Goal: Task Accomplishment & Management: Use online tool/utility

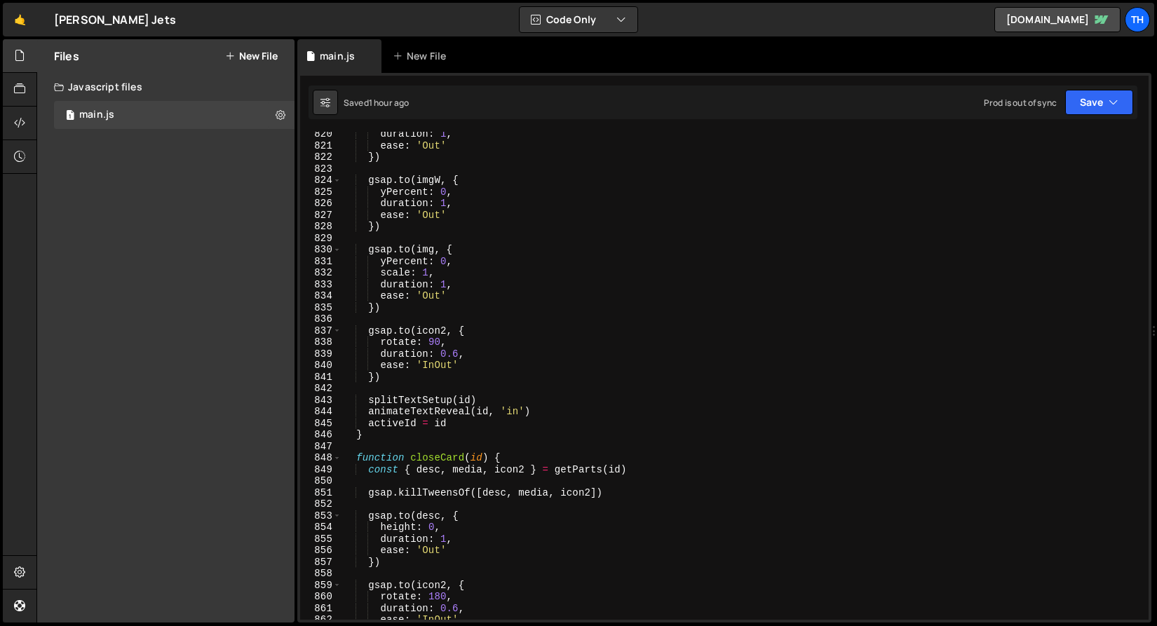
scroll to position [9390, 0]
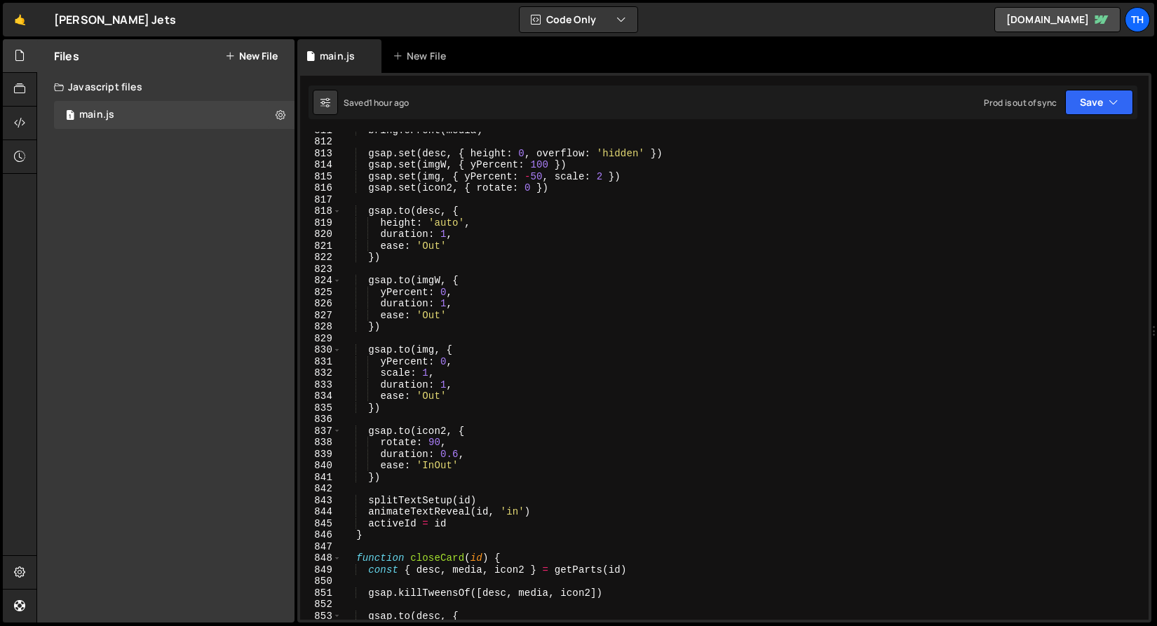
click at [432, 439] on div "bringToFront ( media ) gsap . set ( desc , { height : 0 , overflow : 'hidden' }…" at bounding box center [741, 379] width 801 height 511
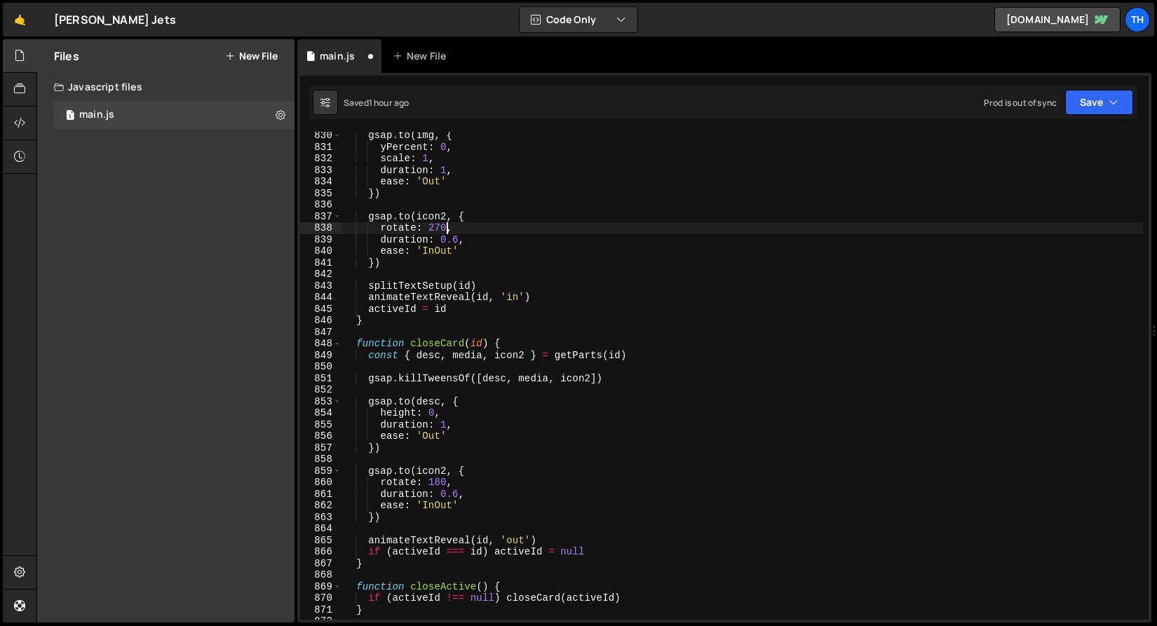
scroll to position [9605, 0]
click at [440, 478] on div "gsap . to ( img , { yPercent : 0 , scale : 1 , duration : 1 , ease : 'Out' }) g…" at bounding box center [741, 385] width 801 height 511
click at [1118, 103] on icon "button" at bounding box center [1114, 102] width 10 height 14
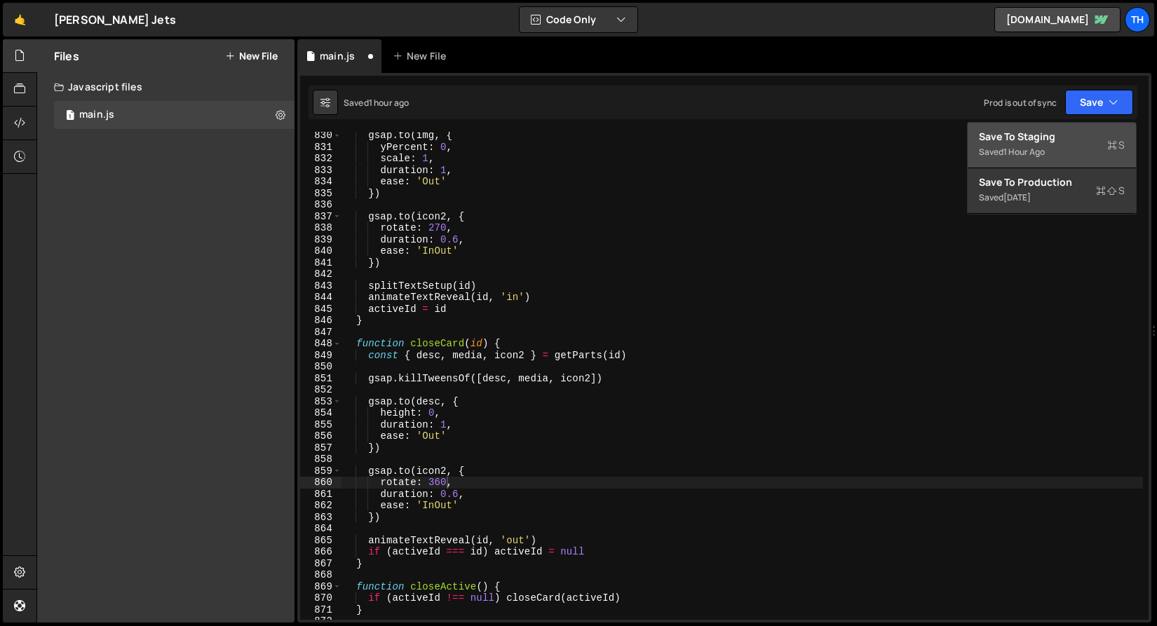
click at [1092, 151] on div "Saved 1 hour ago" at bounding box center [1052, 152] width 146 height 17
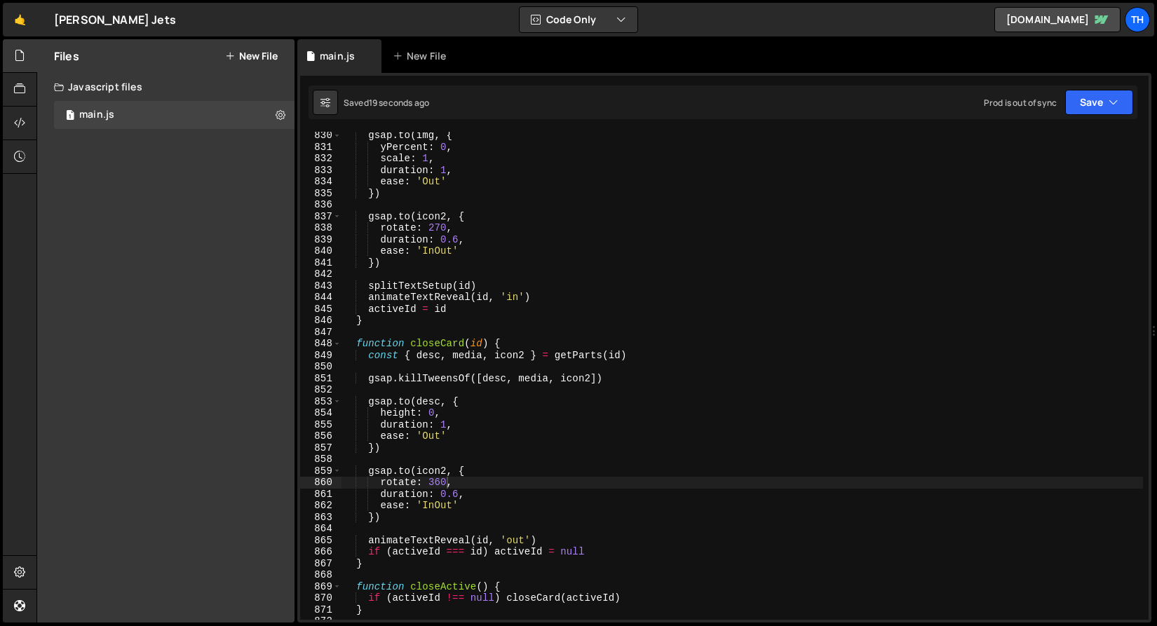
click at [438, 233] on div "gsap . to ( img , { yPercent : 0 , scale : 1 , duration : 1 , ease : 'Out' }) g…" at bounding box center [741, 385] width 801 height 511
click at [436, 227] on div "gsap . to ( img , { yPercent : 0 , scale : 1 , duration : 1 , ease : 'Out' }) g…" at bounding box center [741, 385] width 801 height 511
click at [444, 229] on div "gsap . to ( img , { yPercent : 0 , scale : 1 , duration : 1 , ease : 'Out' }) g…" at bounding box center [741, 385] width 801 height 511
click at [447, 484] on div "gsap . to ( img , { yPercent : 0 , scale : 1 , duration : 1 , ease : 'Out' }) g…" at bounding box center [741, 385] width 801 height 511
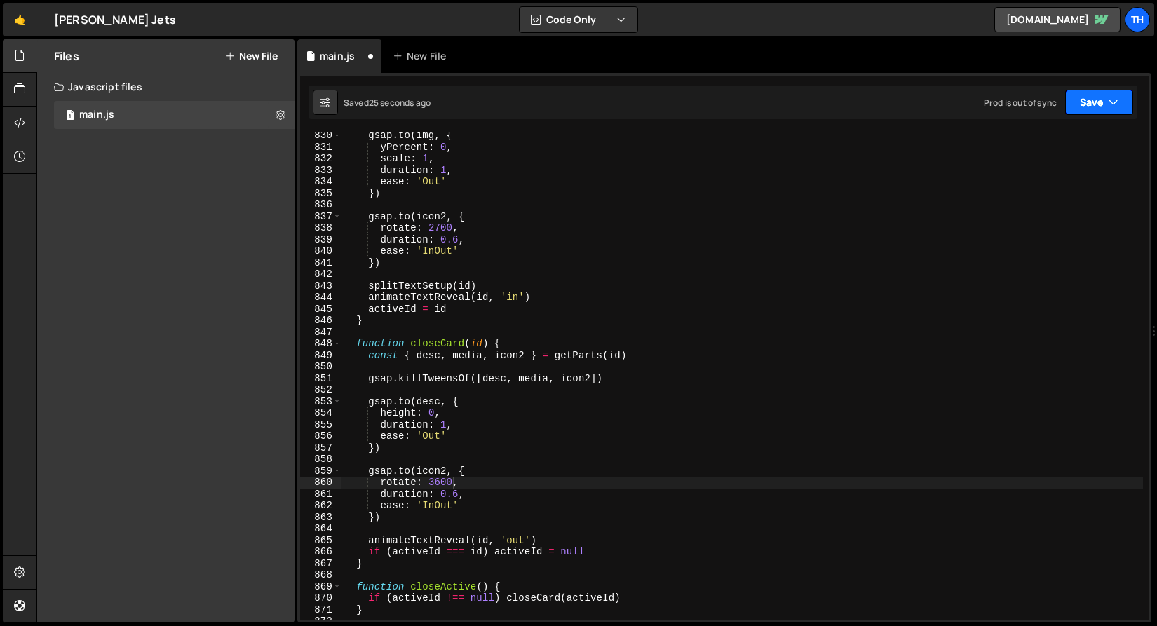
click at [1132, 100] on button "Save" at bounding box center [1099, 102] width 68 height 25
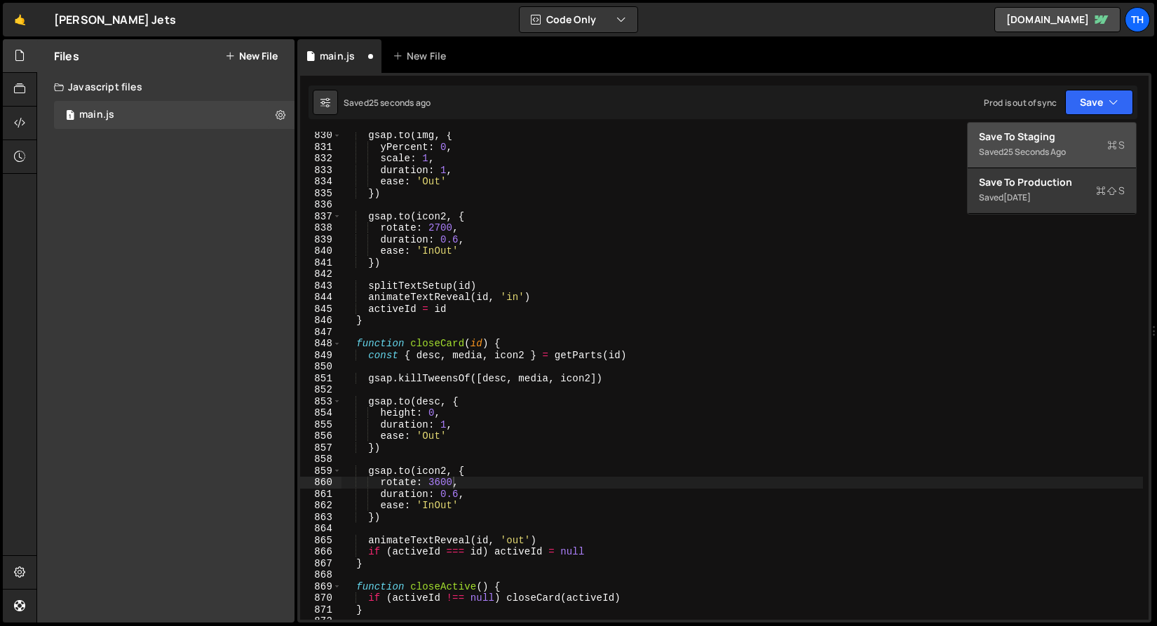
click at [1077, 156] on div "Saved 25 seconds ago" at bounding box center [1052, 152] width 146 height 17
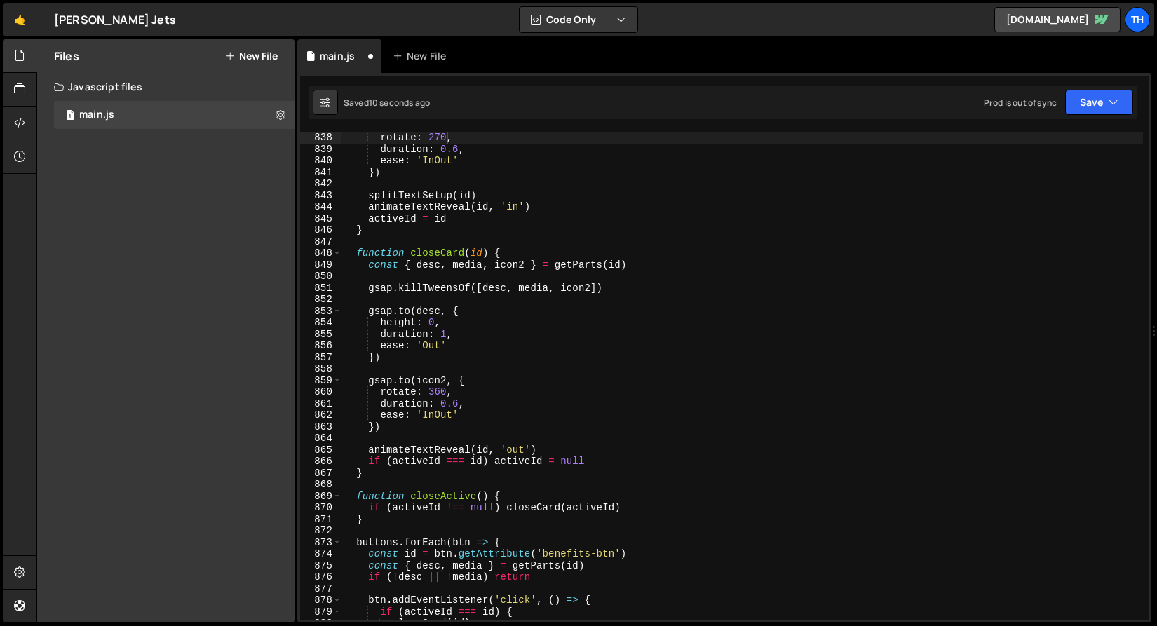
scroll to position [9695, 0]
click at [1097, 97] on button "Save" at bounding box center [1099, 102] width 68 height 25
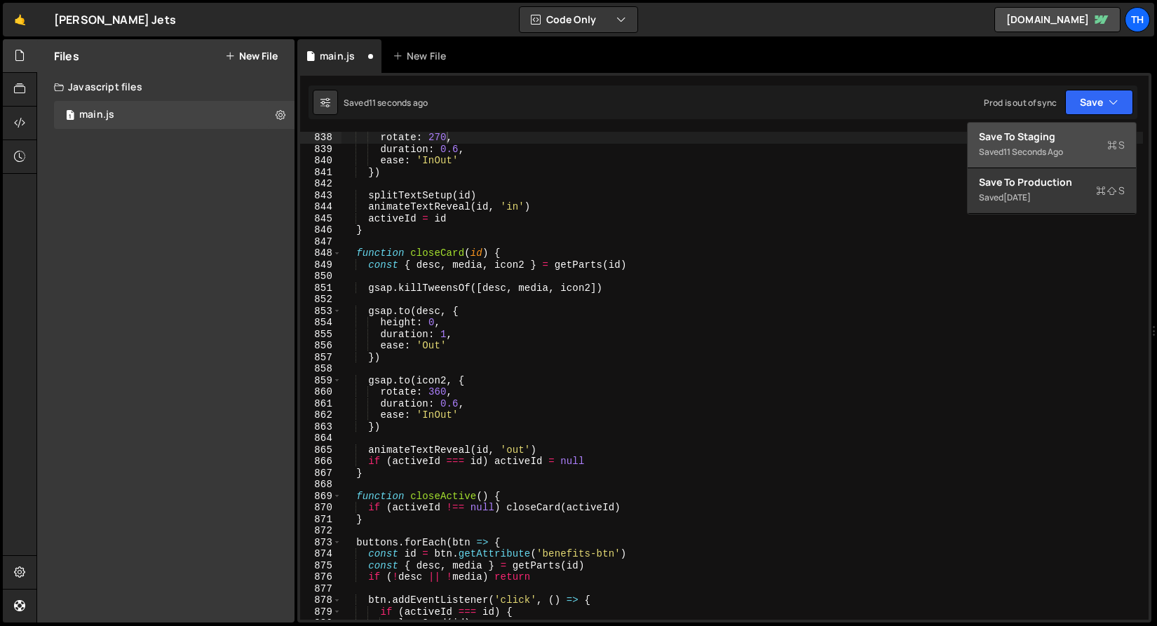
click at [1046, 150] on div "11 seconds ago" at bounding box center [1033, 152] width 60 height 12
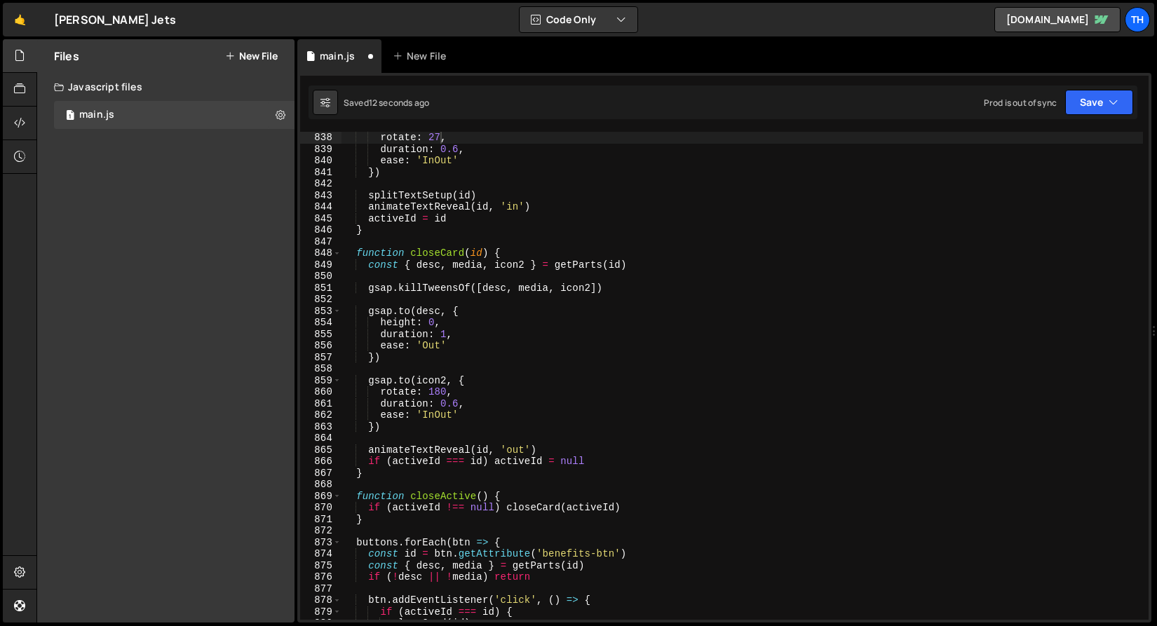
scroll to position [9603, 0]
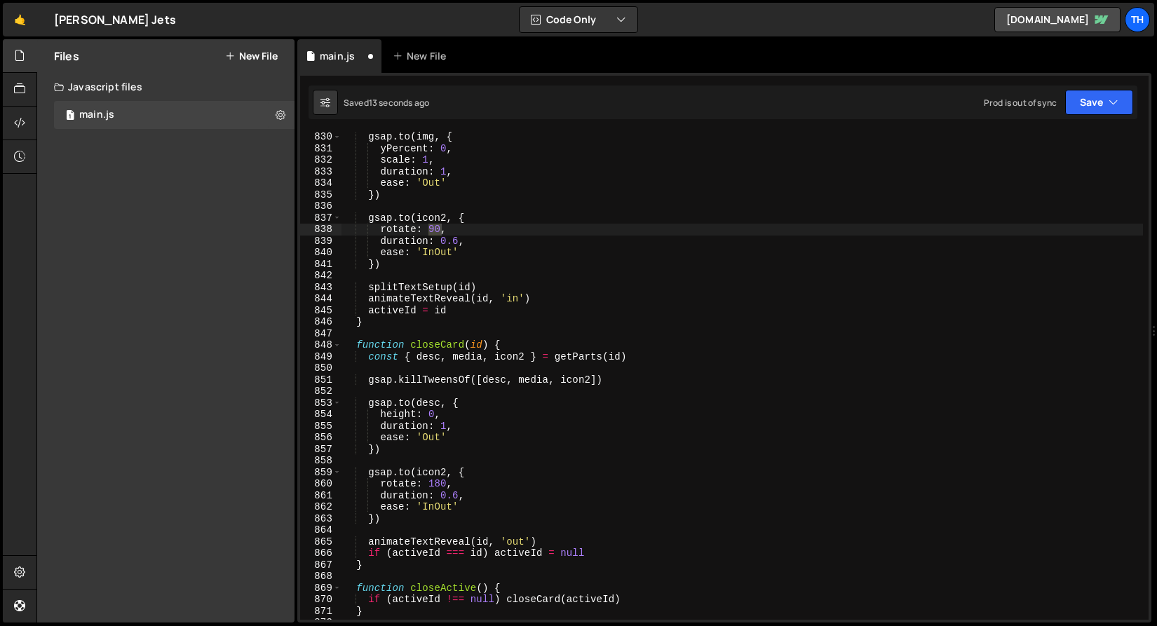
click at [491, 321] on div "gsap . to ( img , { yPercent : 0 , scale : 1 , duration : 1 , ease : 'Out' }) g…" at bounding box center [741, 386] width 801 height 511
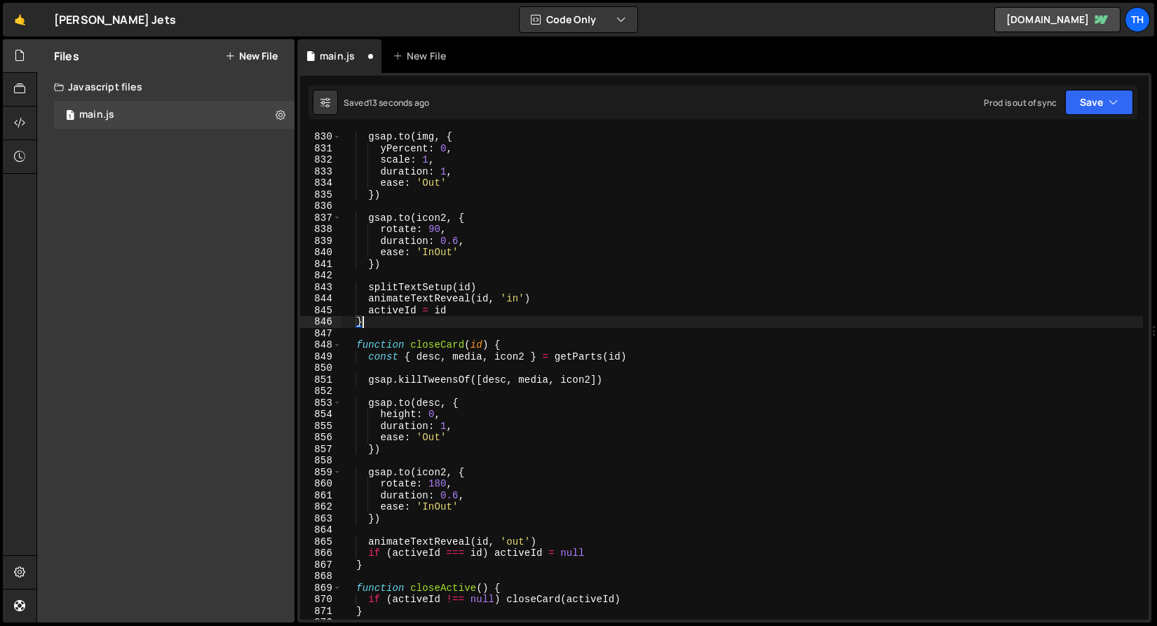
scroll to position [0, 1]
type textarea "}"
click at [1074, 108] on button "Save" at bounding box center [1099, 102] width 68 height 25
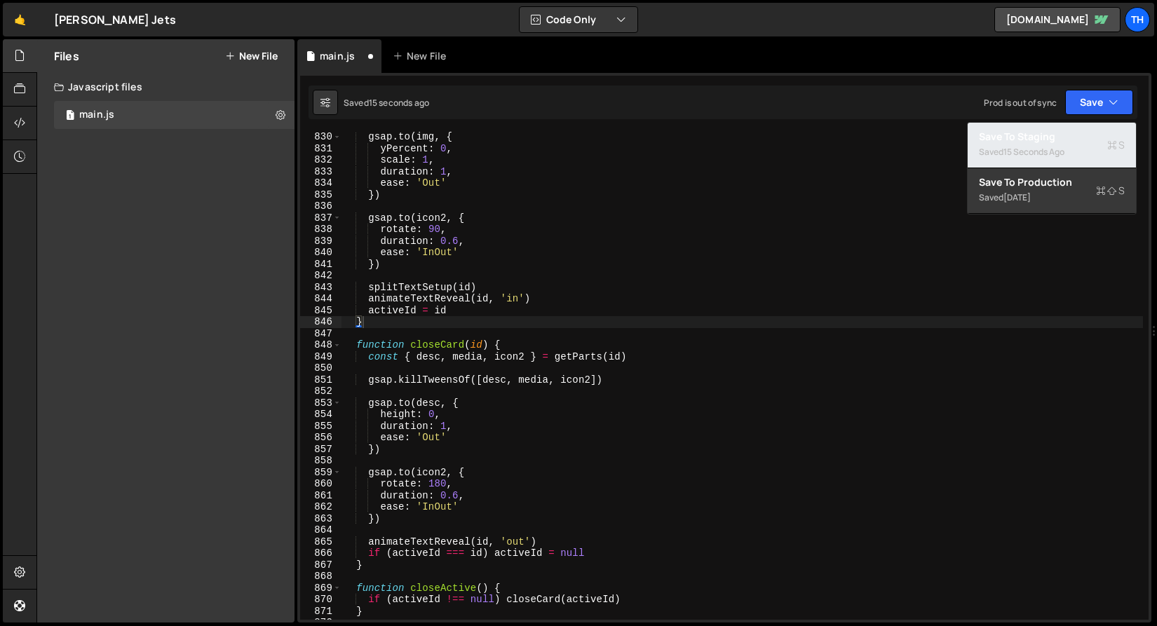
drag, startPoint x: 1040, startPoint y: 149, endPoint x: 1031, endPoint y: 148, distance: 9.1
click at [1040, 149] on div "15 seconds ago" at bounding box center [1033, 152] width 61 height 12
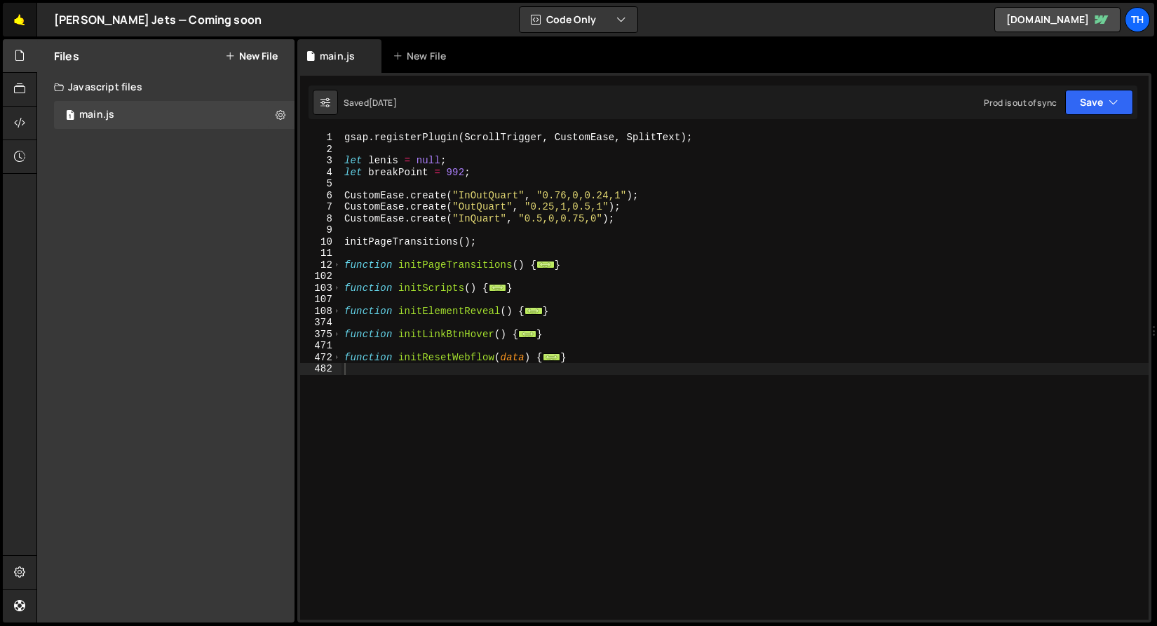
click at [12, 23] on link "🤙" at bounding box center [20, 20] width 34 height 34
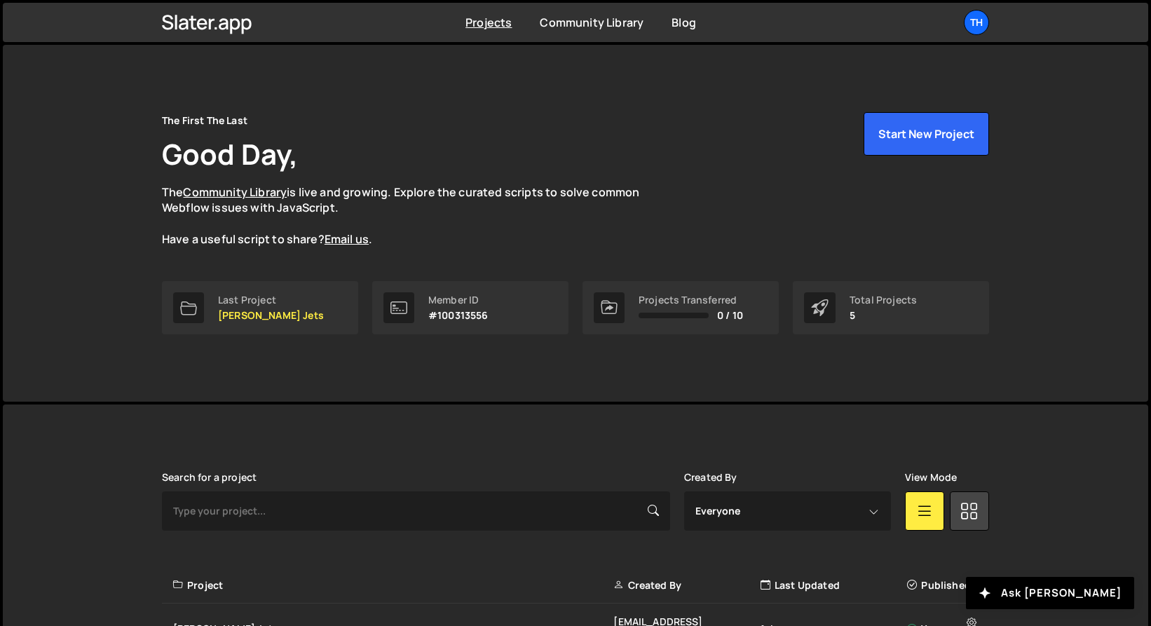
scroll to position [231, 0]
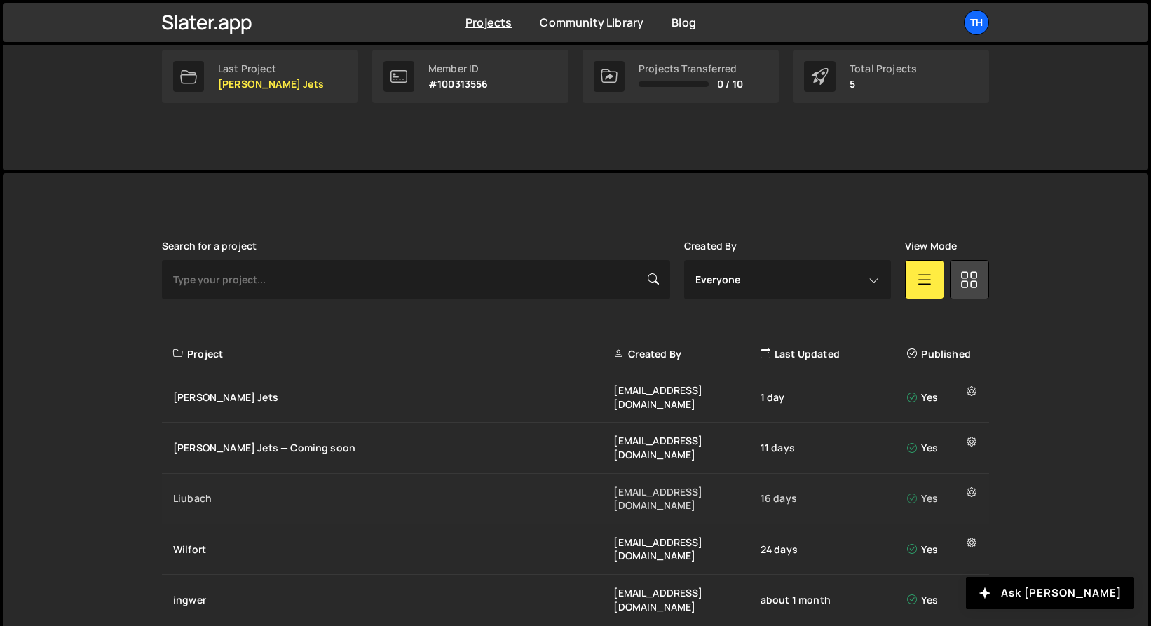
click at [176, 492] on div "Liubach" at bounding box center [393, 499] width 440 height 14
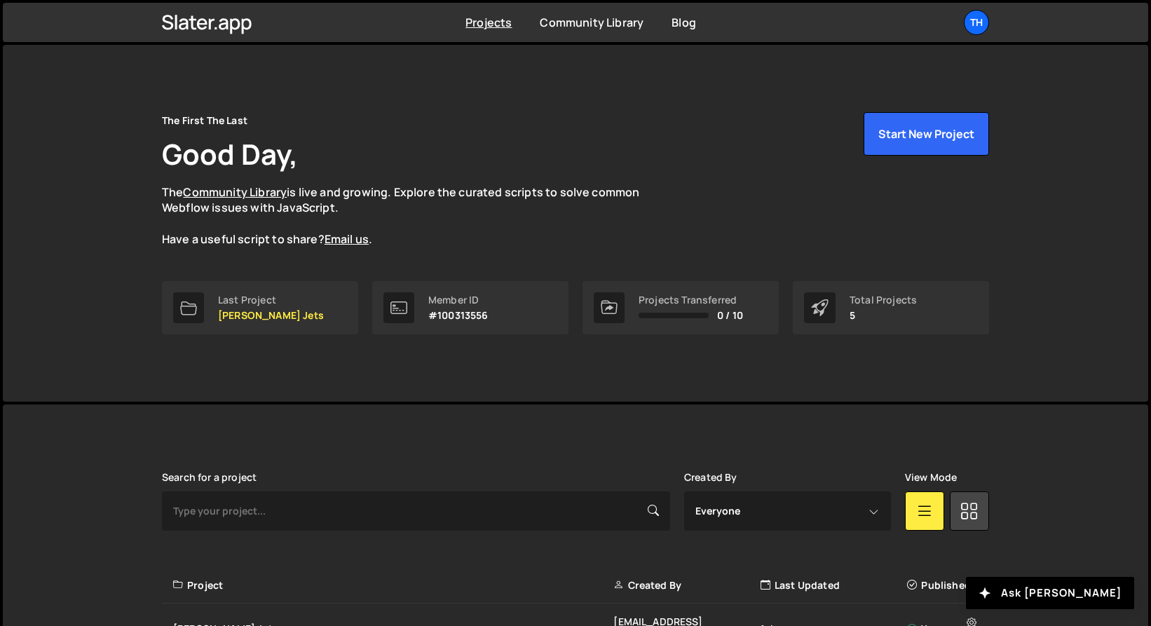
click at [475, 294] on div "Member ID" at bounding box center [458, 299] width 60 height 11
click at [934, 305] on div "Total Projects 5" at bounding box center [891, 307] width 196 height 53
click at [256, 315] on p "[PERSON_NAME] Jets" at bounding box center [271, 315] width 106 height 11
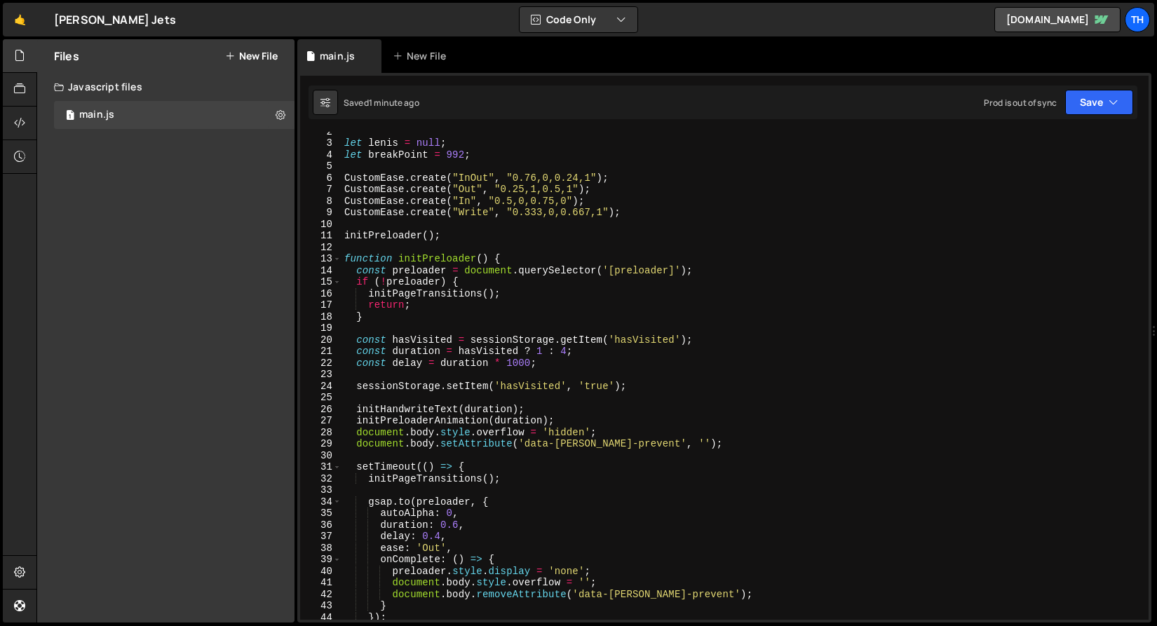
scroll to position [136, 0]
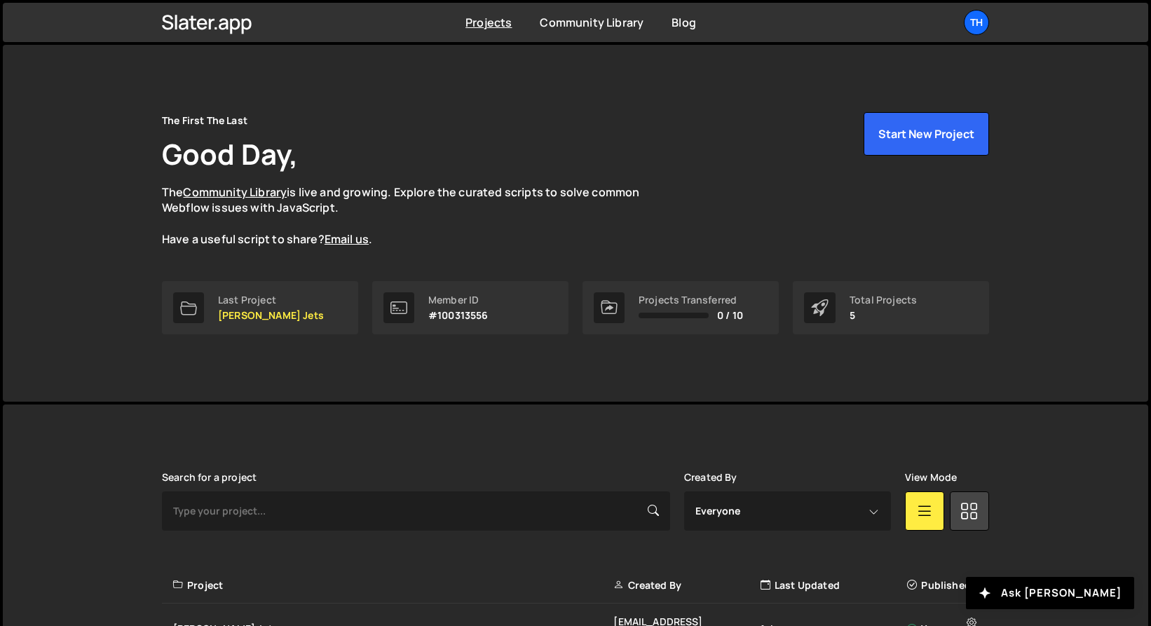
scroll to position [231, 0]
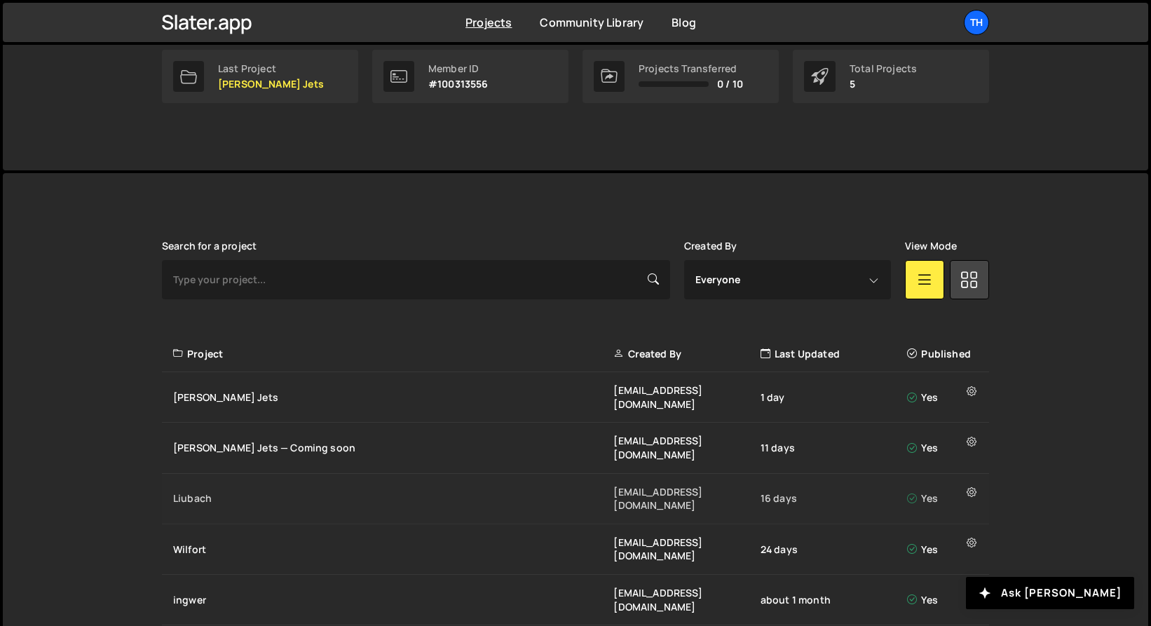
click at [207, 492] on div "Liubach" at bounding box center [393, 499] width 440 height 14
